Goal: Find specific page/section: Find specific page/section

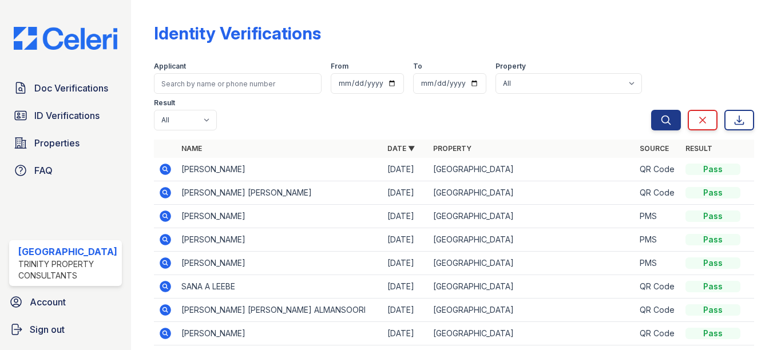
click at [163, 168] on icon at bounding box center [164, 168] width 3 height 3
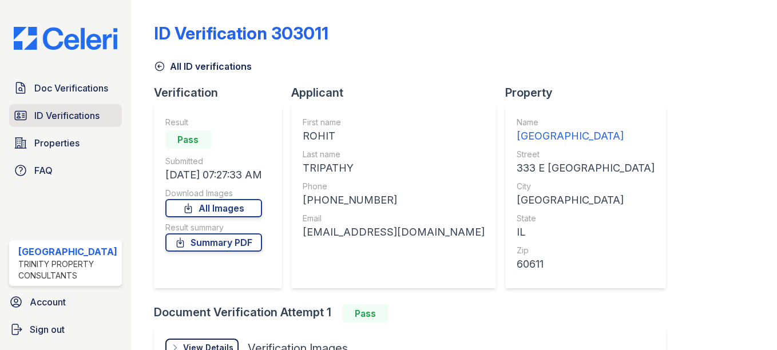
click at [61, 118] on span "ID Verifications" at bounding box center [66, 116] width 65 height 14
